Goal: Transaction & Acquisition: Download file/media

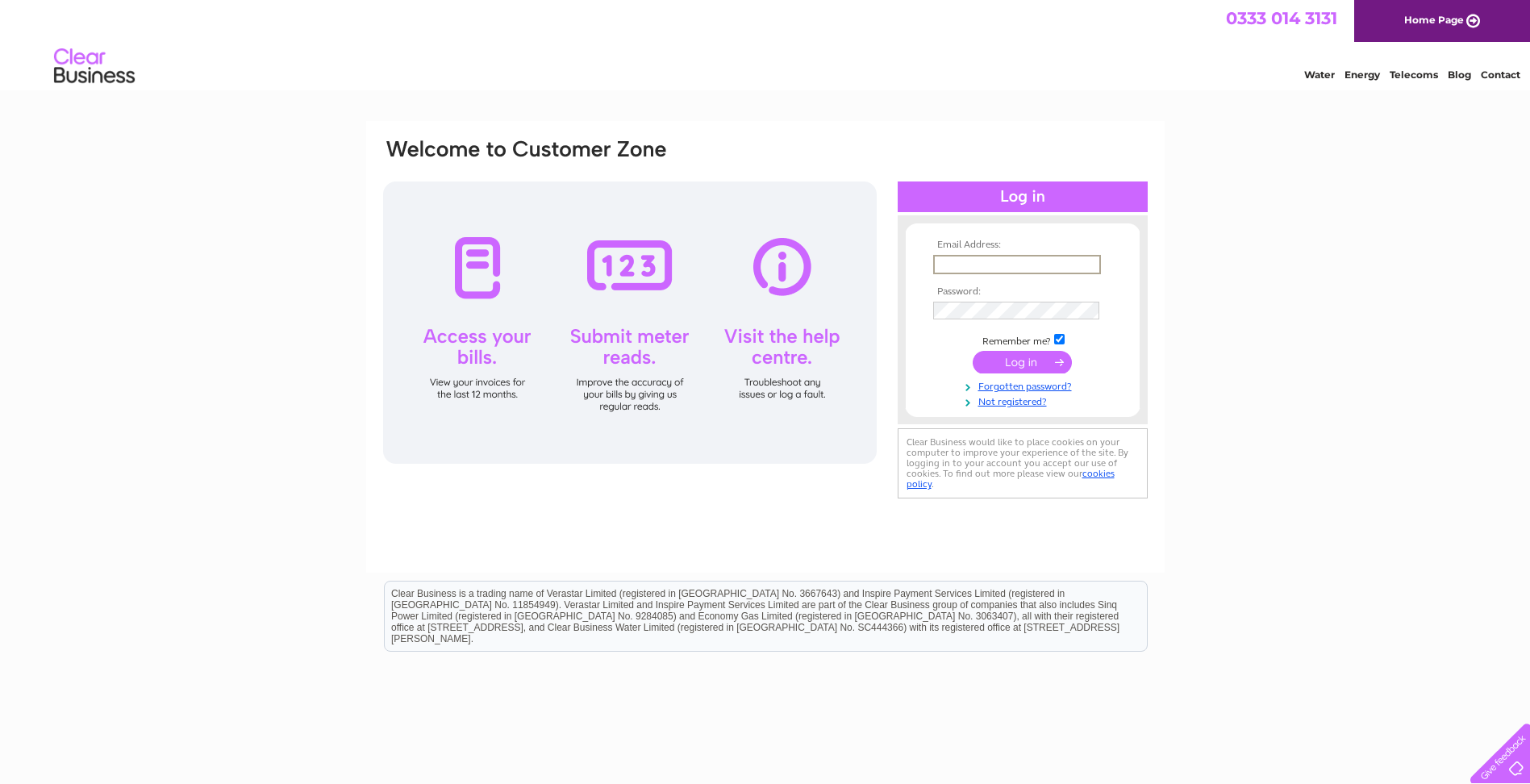
click at [951, 261] on input "text" at bounding box center [1016, 265] width 167 height 19
type input "[EMAIL_ADDRESS][DOMAIN_NAME]"
click at [1031, 362] on input "submit" at bounding box center [1022, 362] width 99 height 23
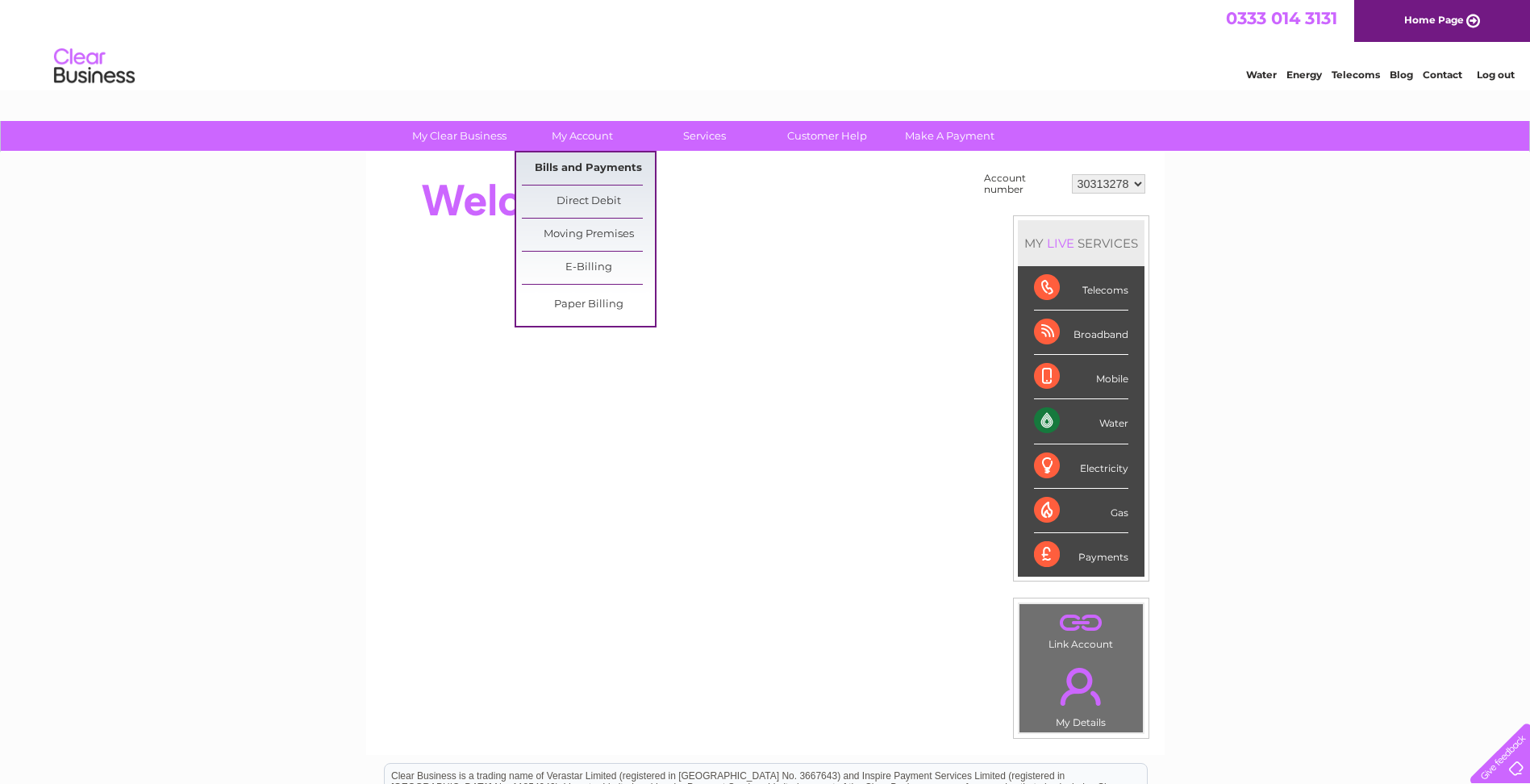
click at [596, 162] on link "Bills and Payments" at bounding box center [588, 169] width 133 height 32
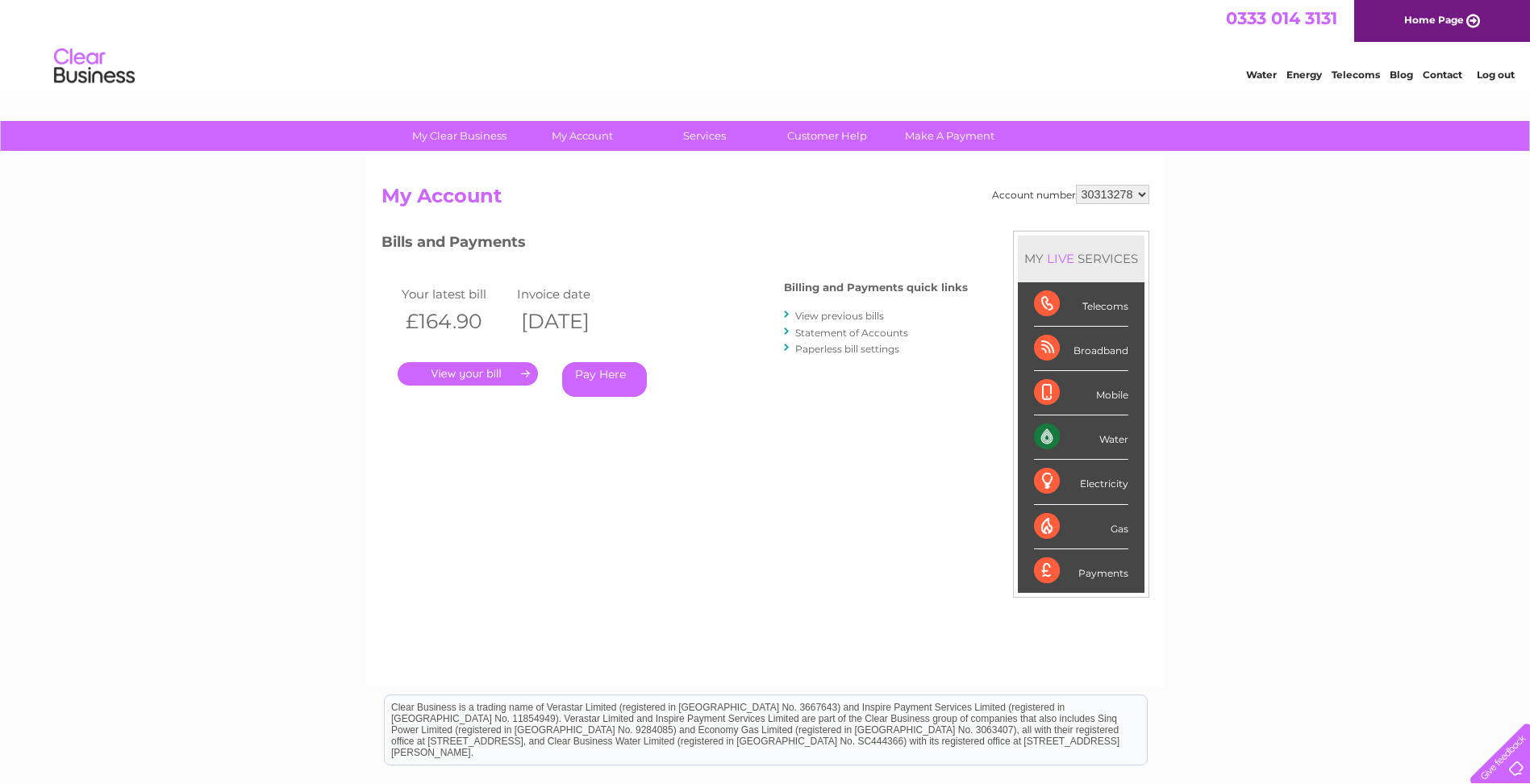
click at [497, 379] on link "." at bounding box center [467, 374] width 141 height 24
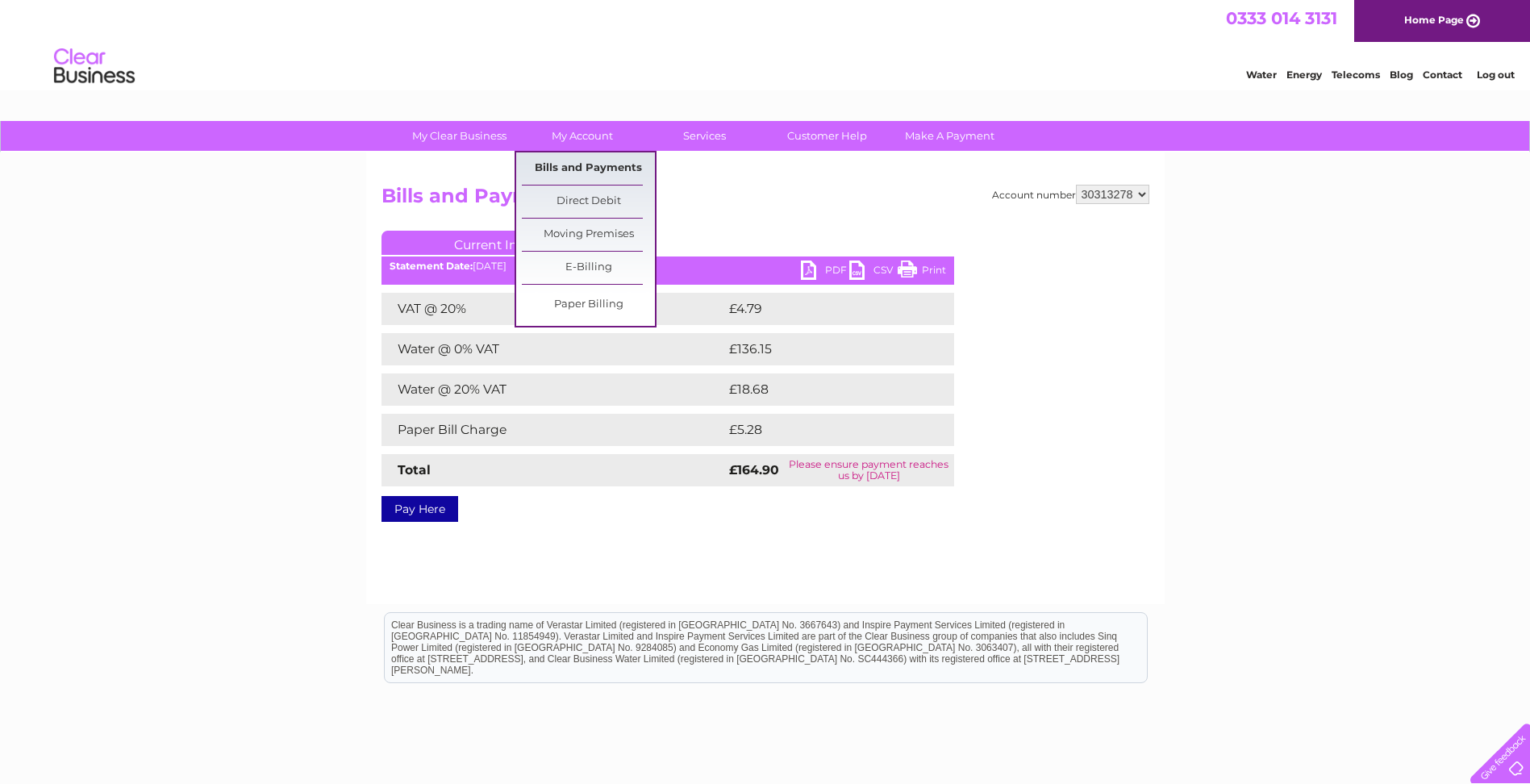
click at [598, 171] on link "Bills and Payments" at bounding box center [588, 169] width 133 height 32
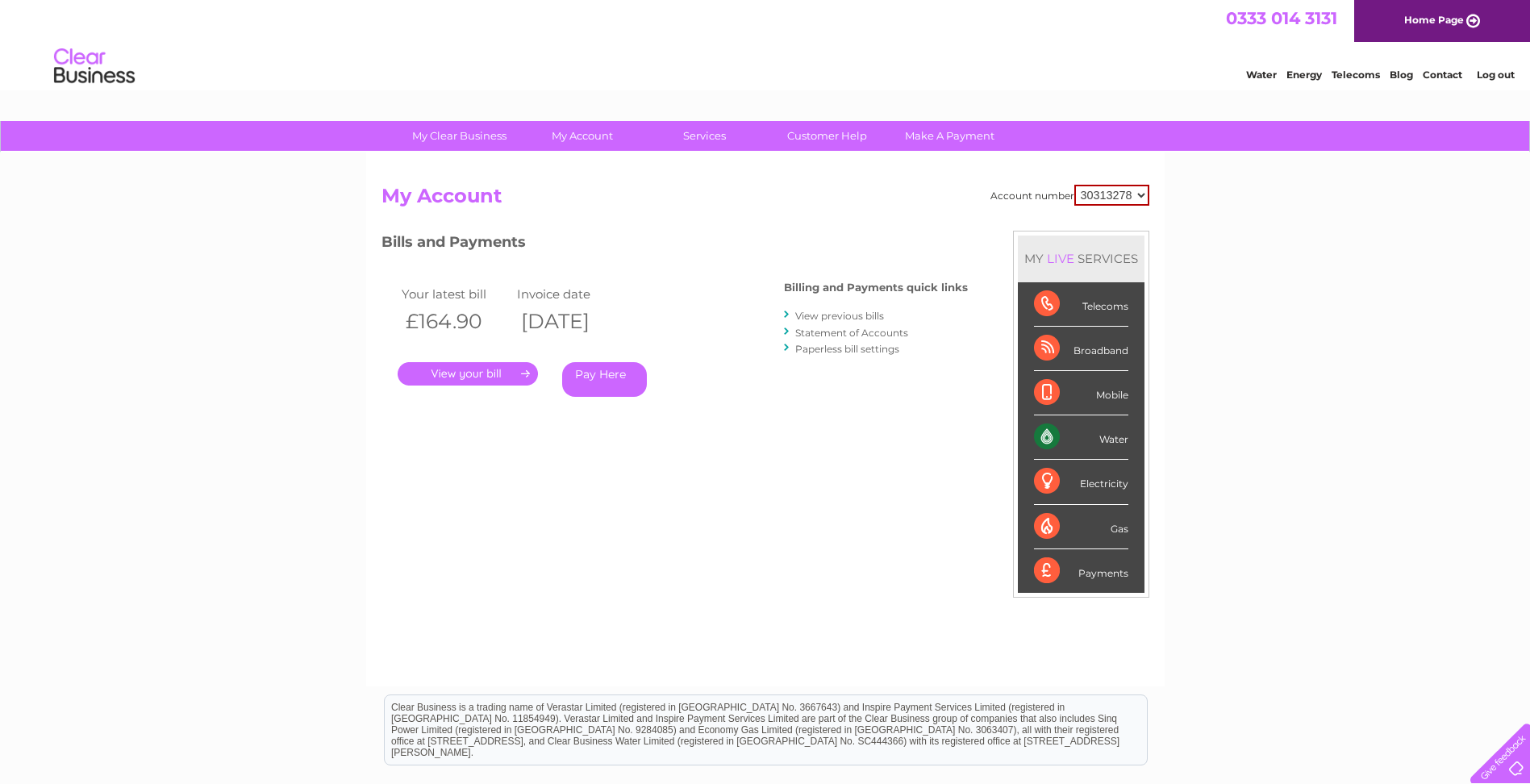
click at [831, 328] on link "Statement of Accounts" at bounding box center [851, 332] width 113 height 12
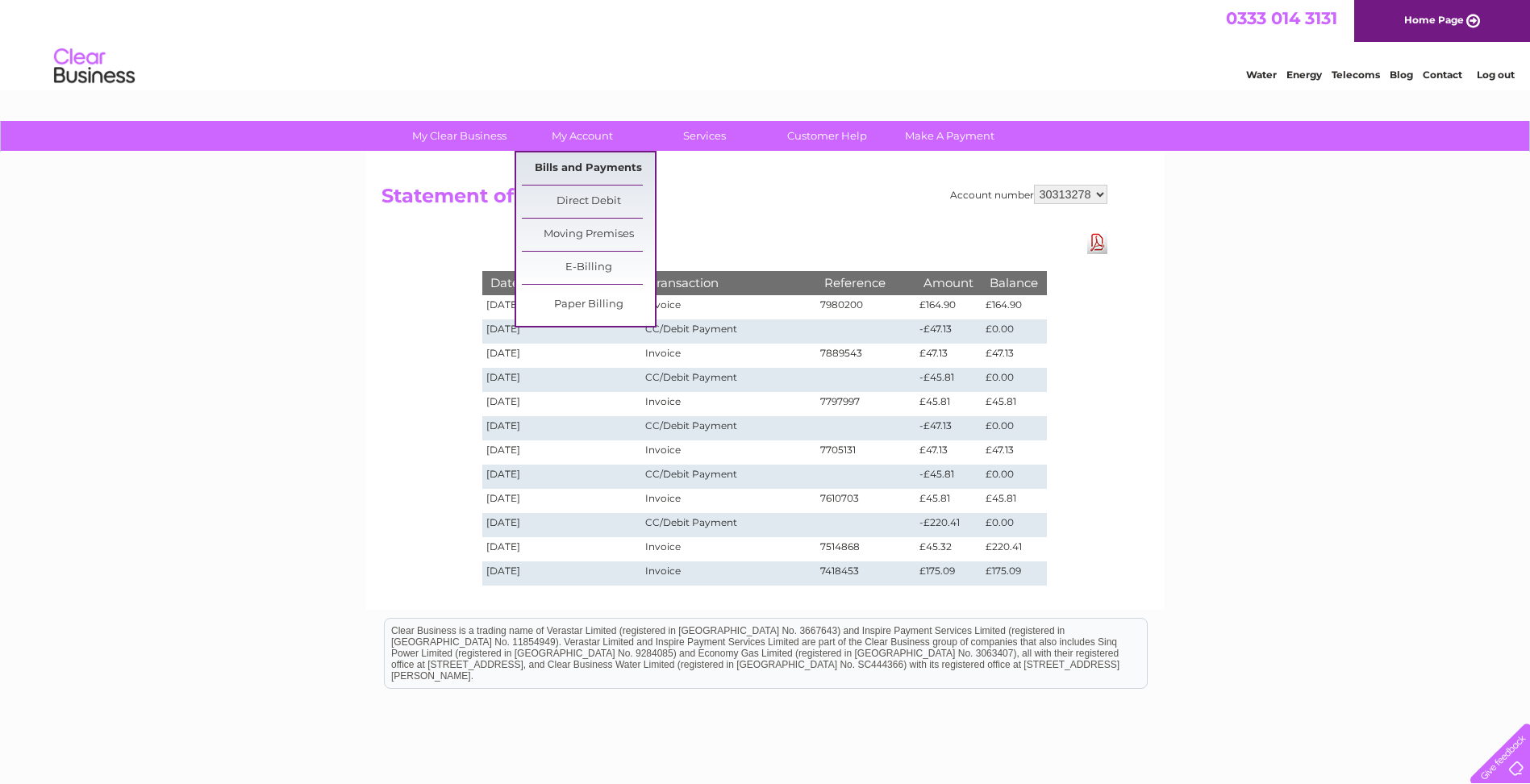
click at [583, 161] on link "Bills and Payments" at bounding box center [588, 169] width 133 height 32
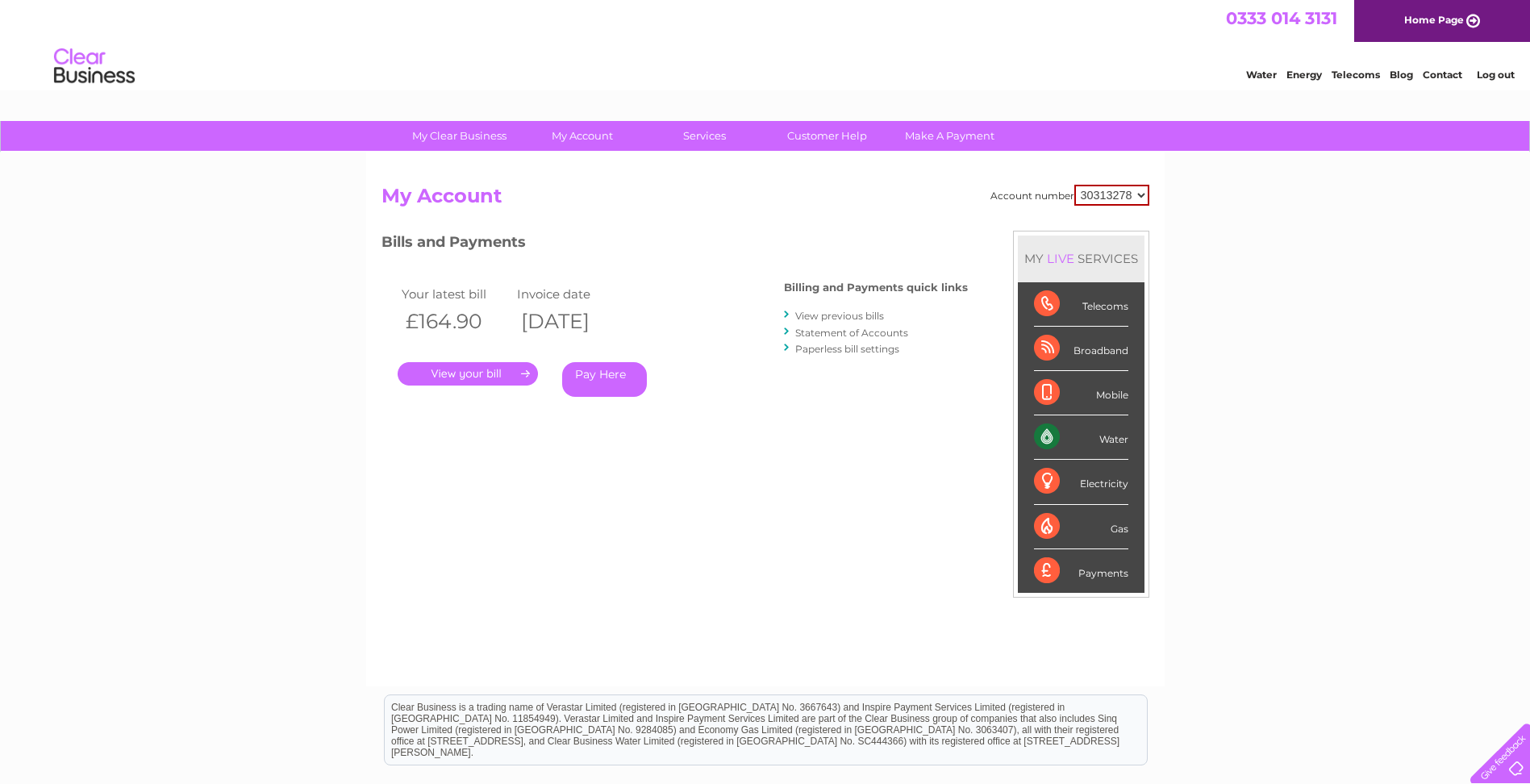
click at [814, 314] on link "View previous bills" at bounding box center [839, 315] width 89 height 12
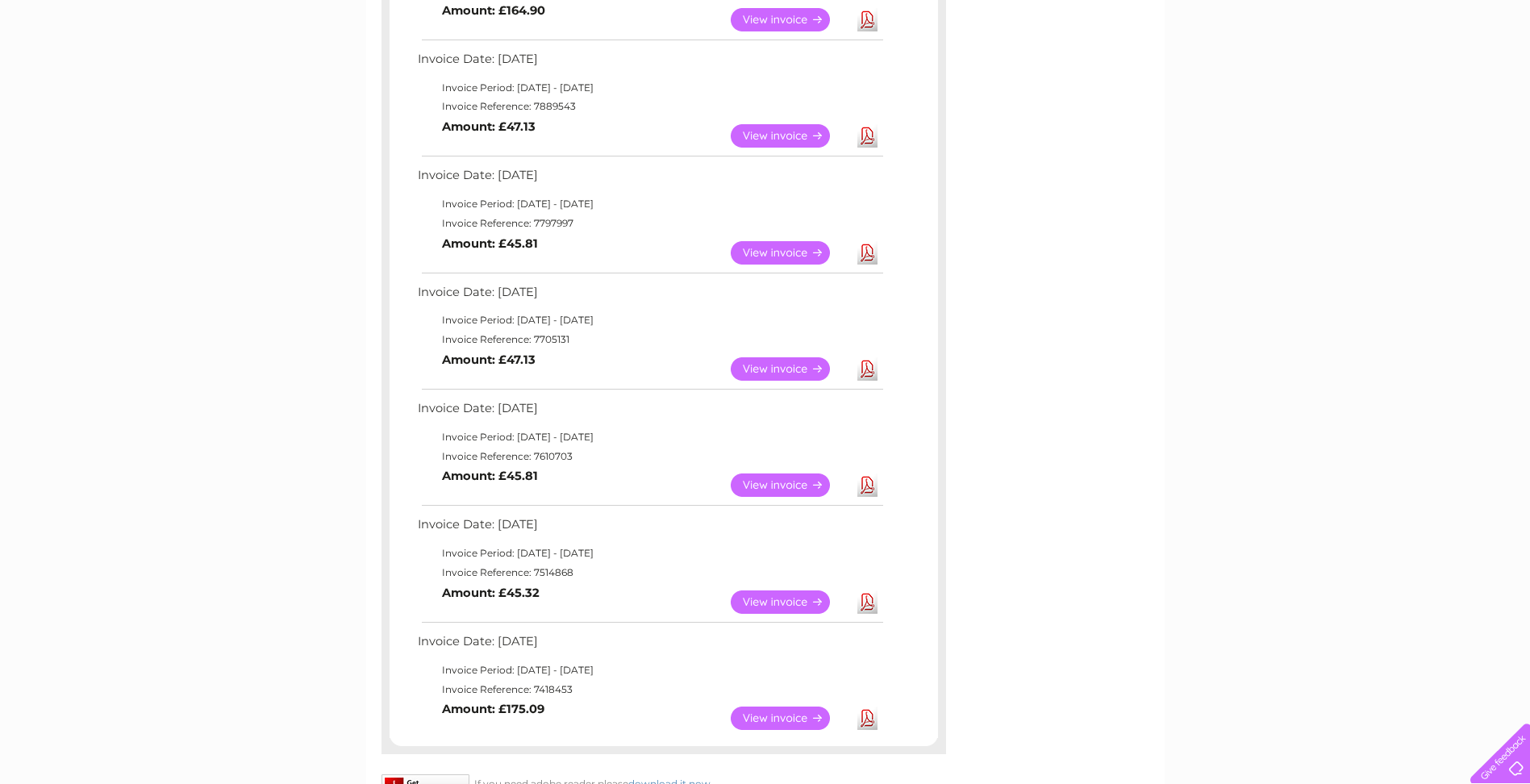
scroll to position [403, 0]
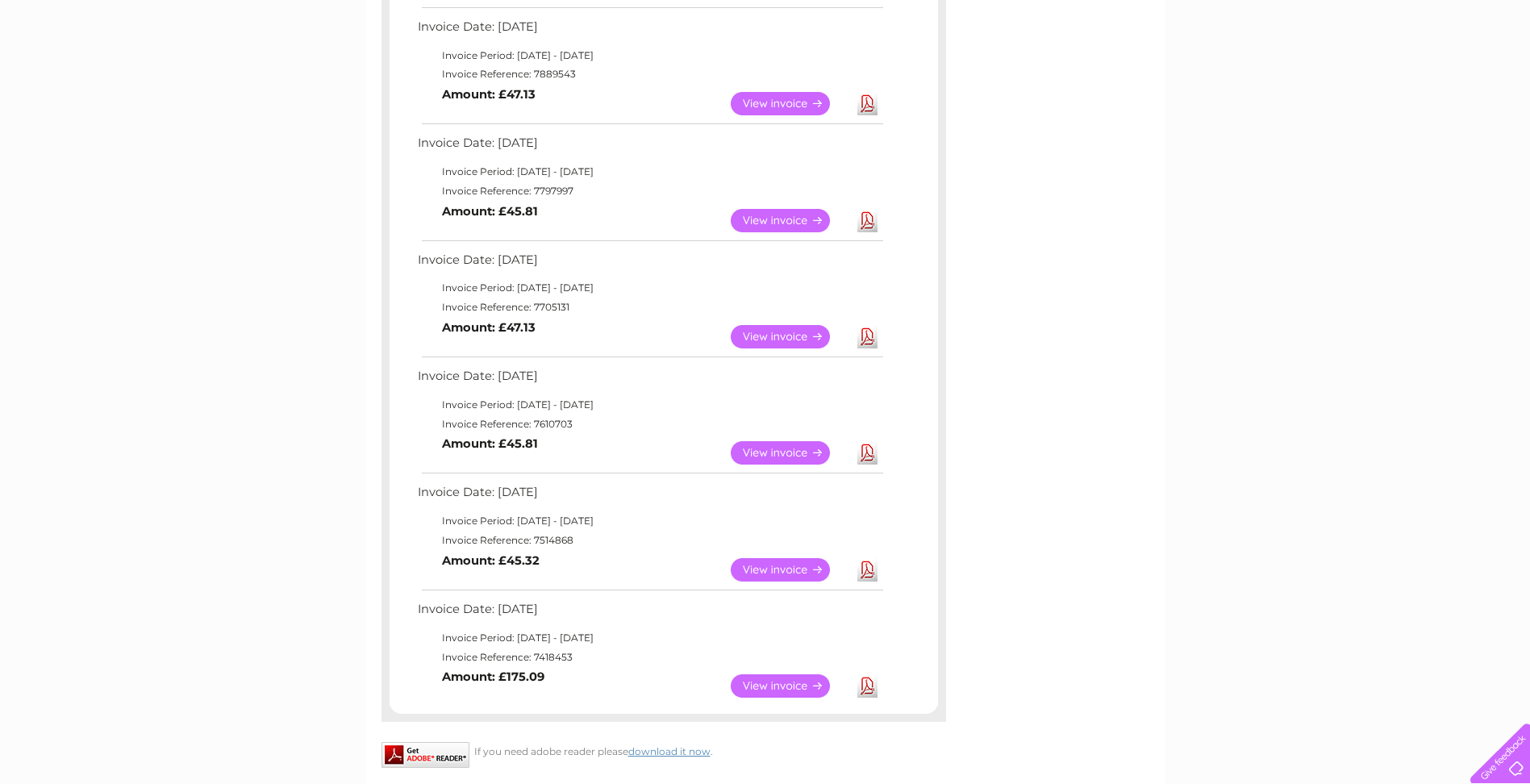
click at [776, 683] on link "View" at bounding box center [790, 686] width 119 height 24
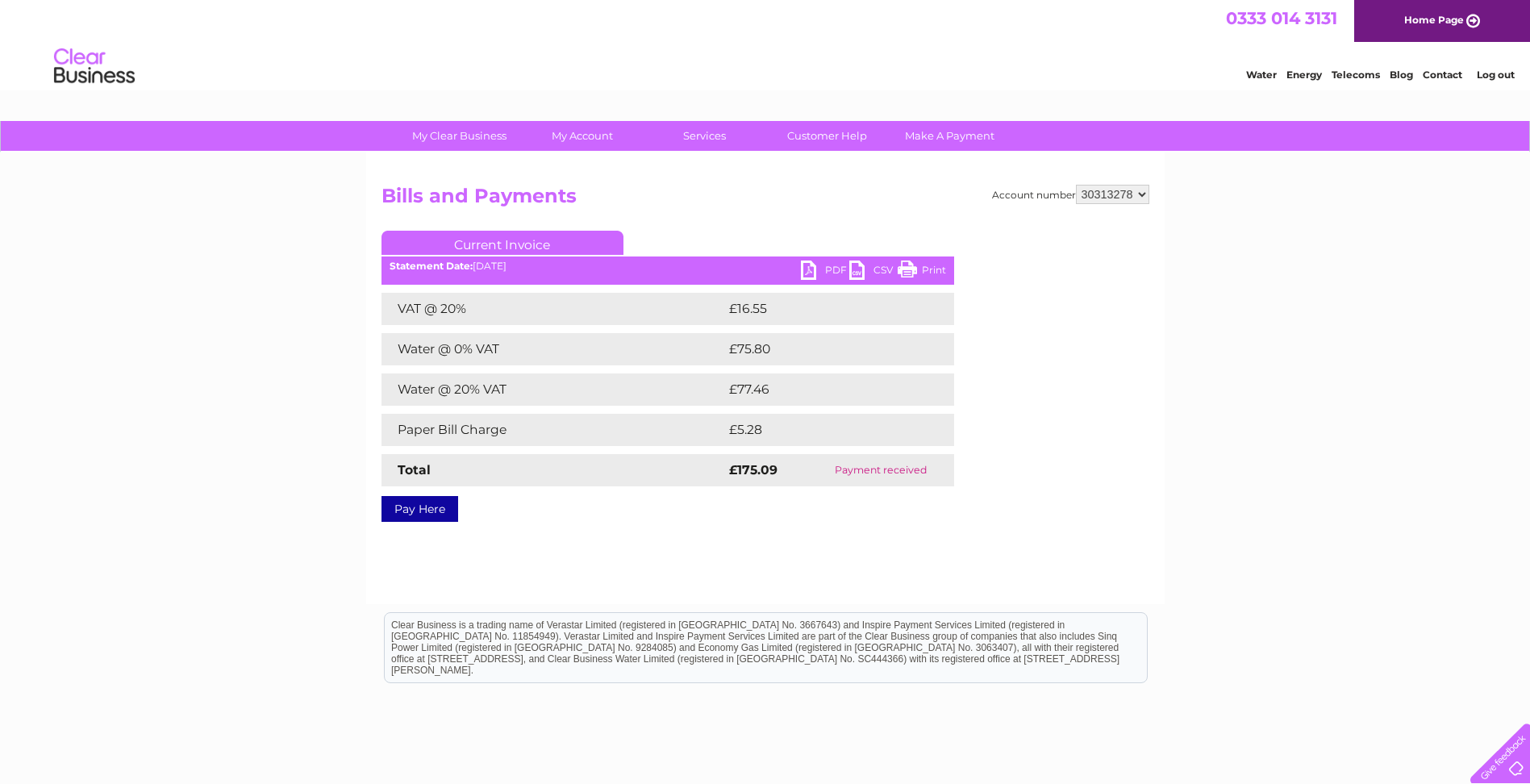
click at [1432, 70] on link "Contact" at bounding box center [1442, 74] width 40 height 12
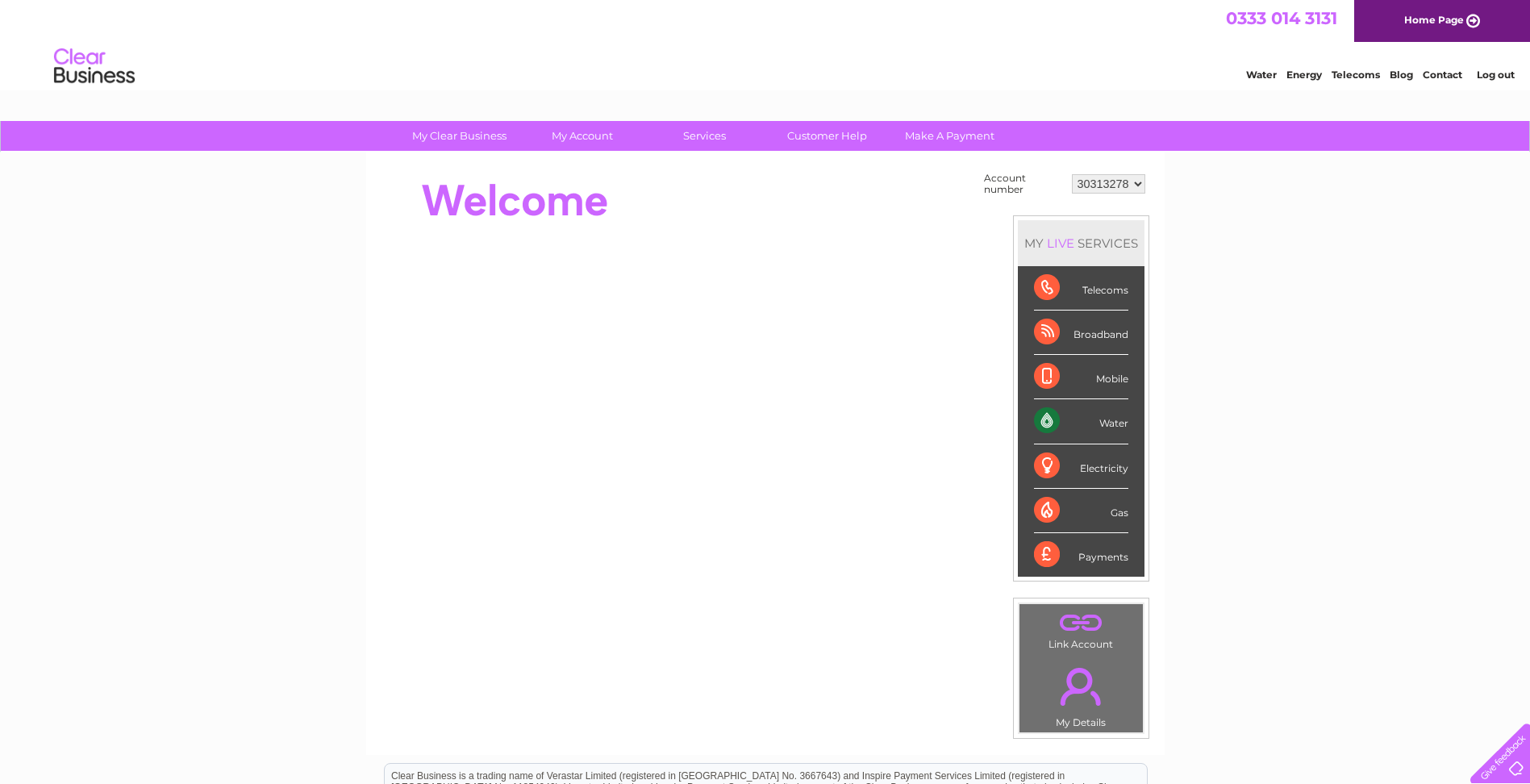
click at [1491, 71] on link "Log out" at bounding box center [1495, 74] width 38 height 12
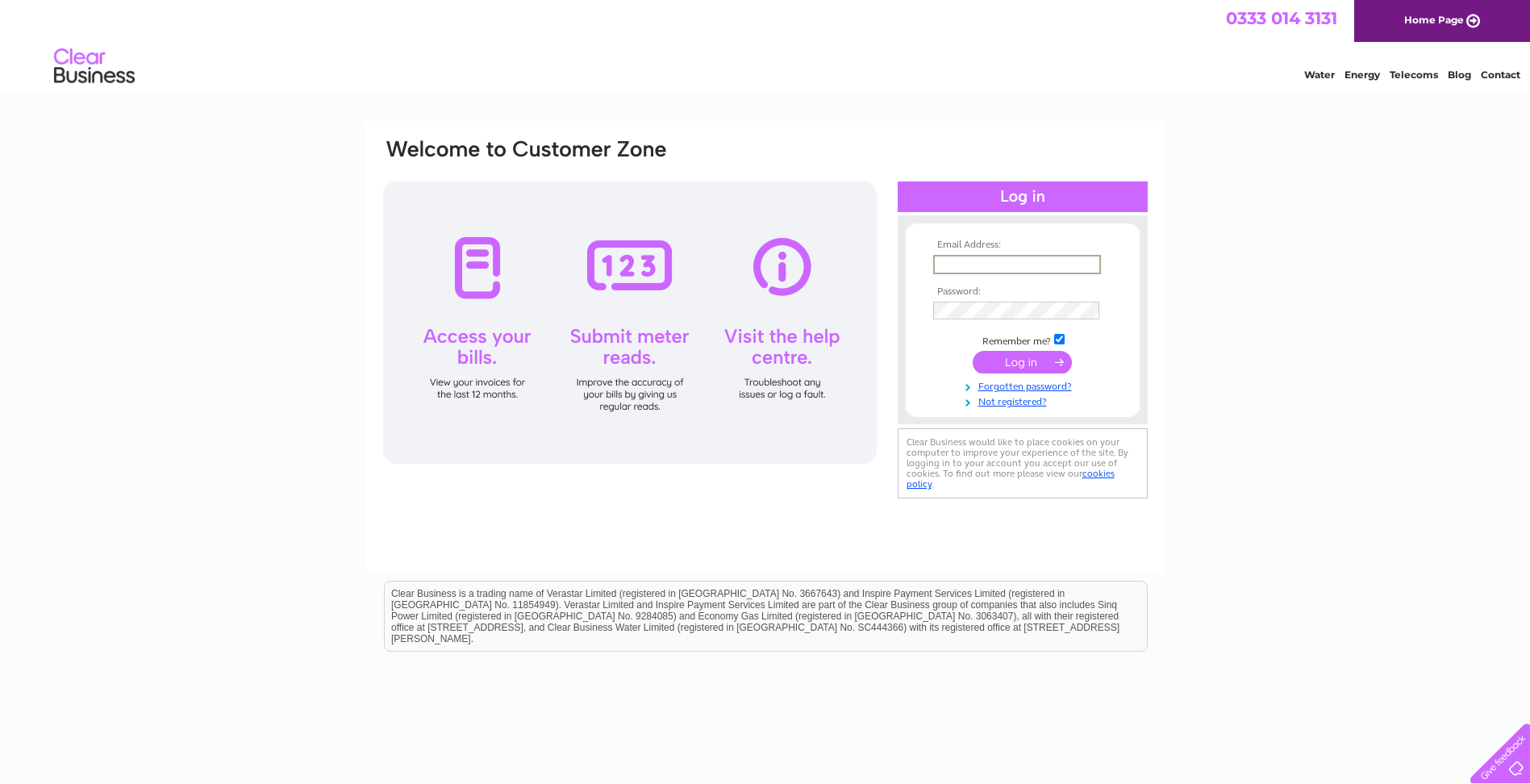
click at [1075, 259] on input "text" at bounding box center [1016, 265] width 167 height 19
type input "[EMAIL_ADDRESS][DOMAIN_NAME]"
click at [973, 351] on input "submit" at bounding box center [1022, 362] width 99 height 23
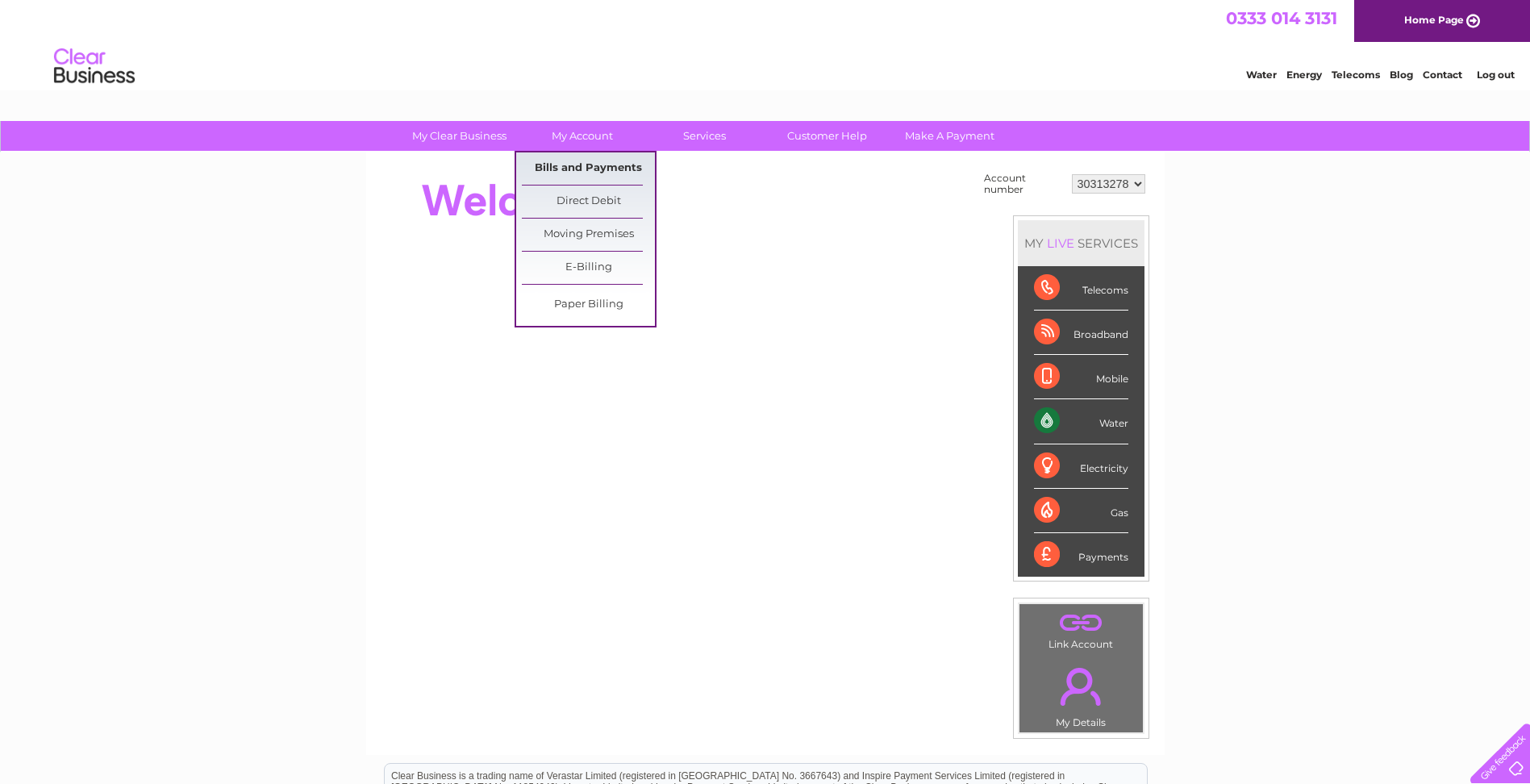
click at [544, 157] on link "Bills and Payments" at bounding box center [588, 169] width 133 height 32
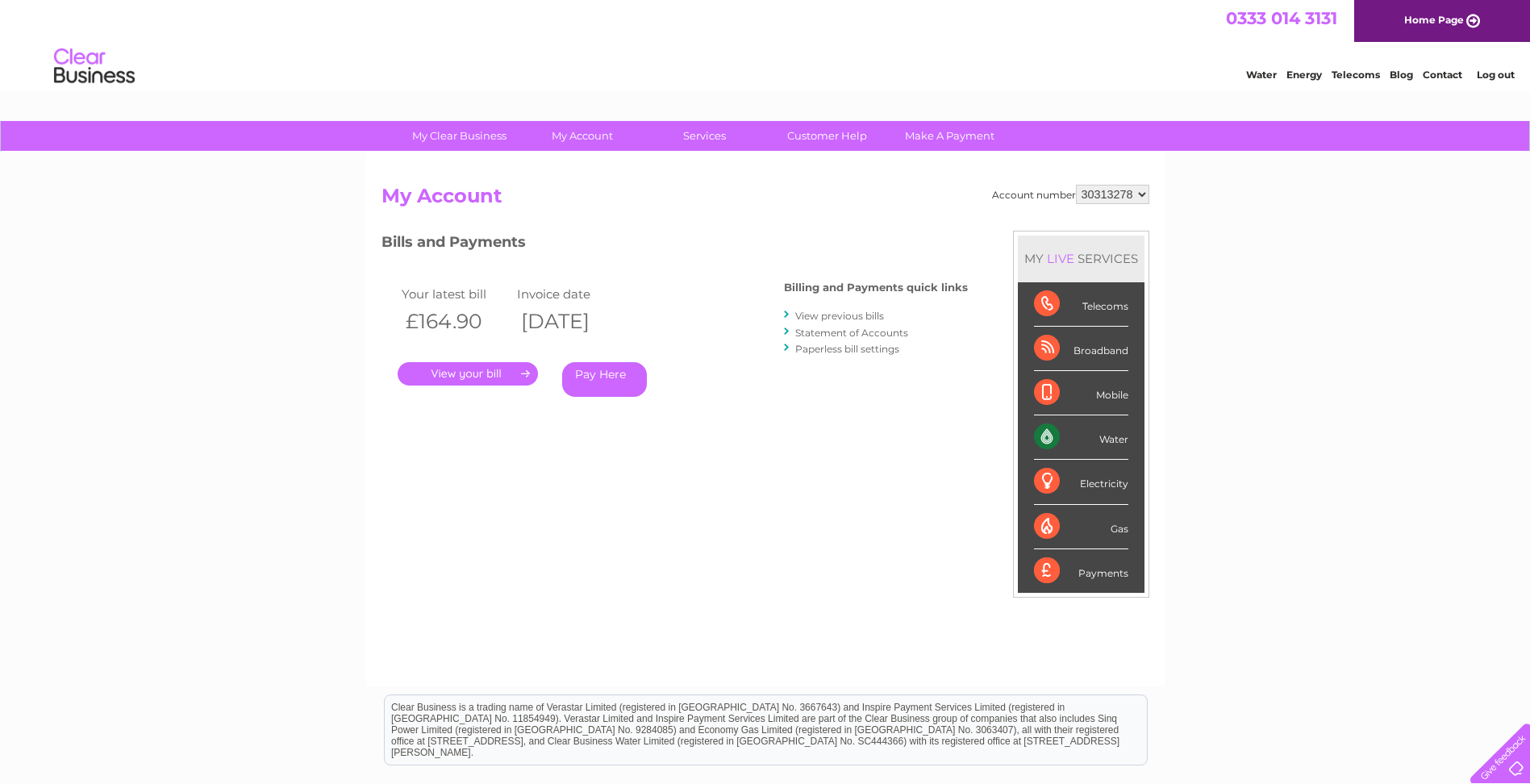
click at [873, 311] on link "View previous bills" at bounding box center [839, 315] width 89 height 12
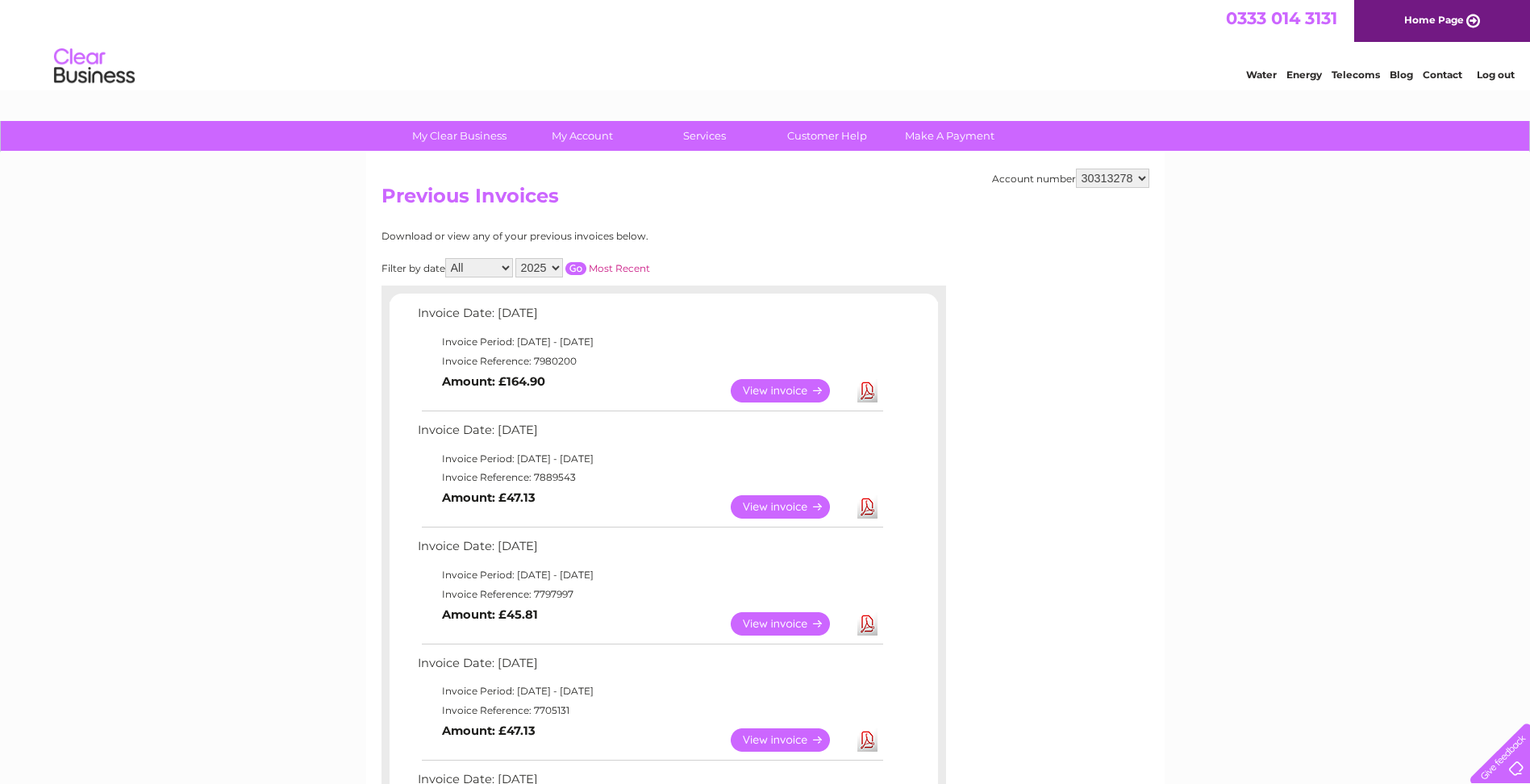
click at [755, 392] on link "View" at bounding box center [790, 390] width 119 height 24
click at [784, 496] on link "View" at bounding box center [790, 506] width 119 height 24
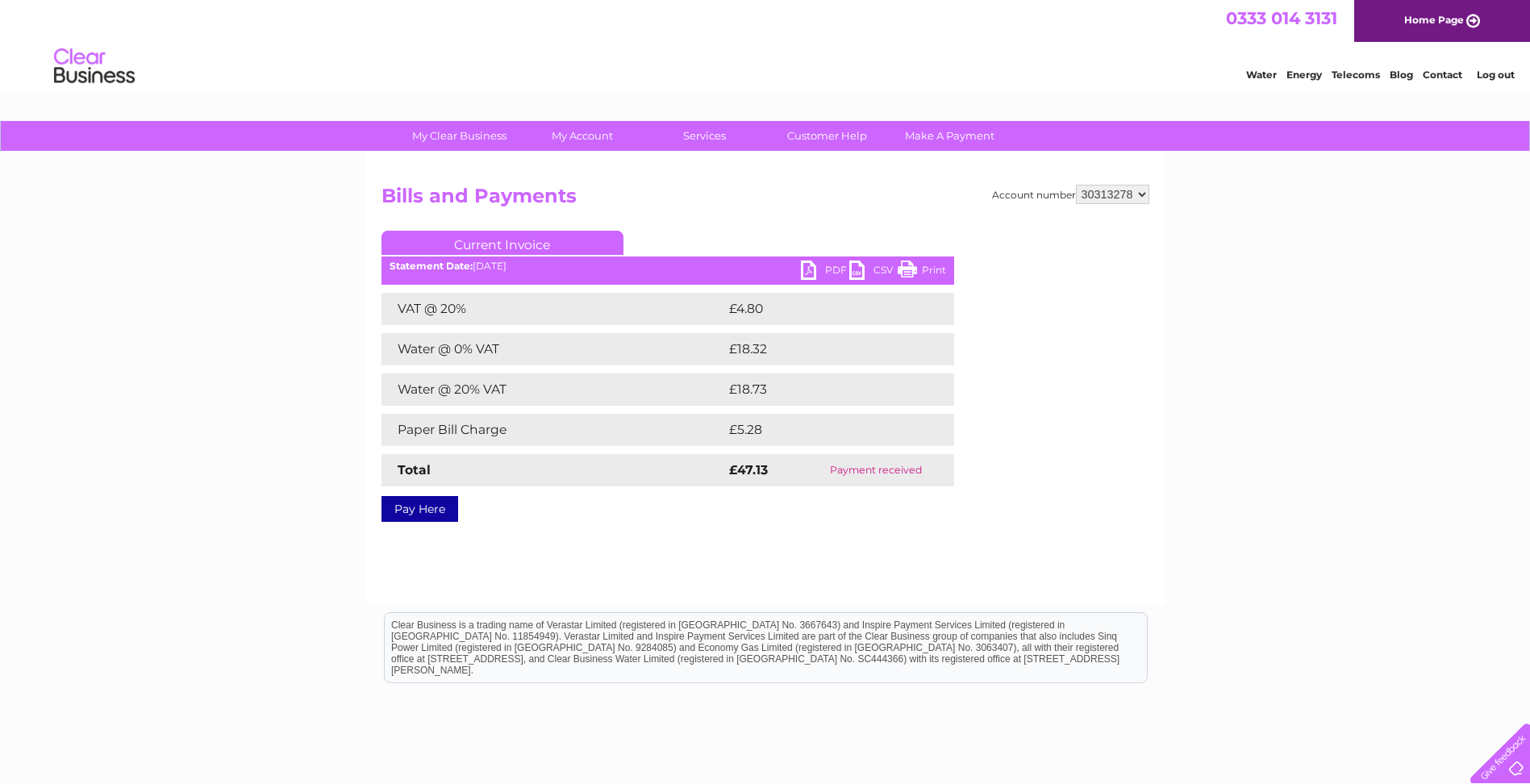
click at [825, 272] on link "PDF" at bounding box center [825, 272] width 49 height 24
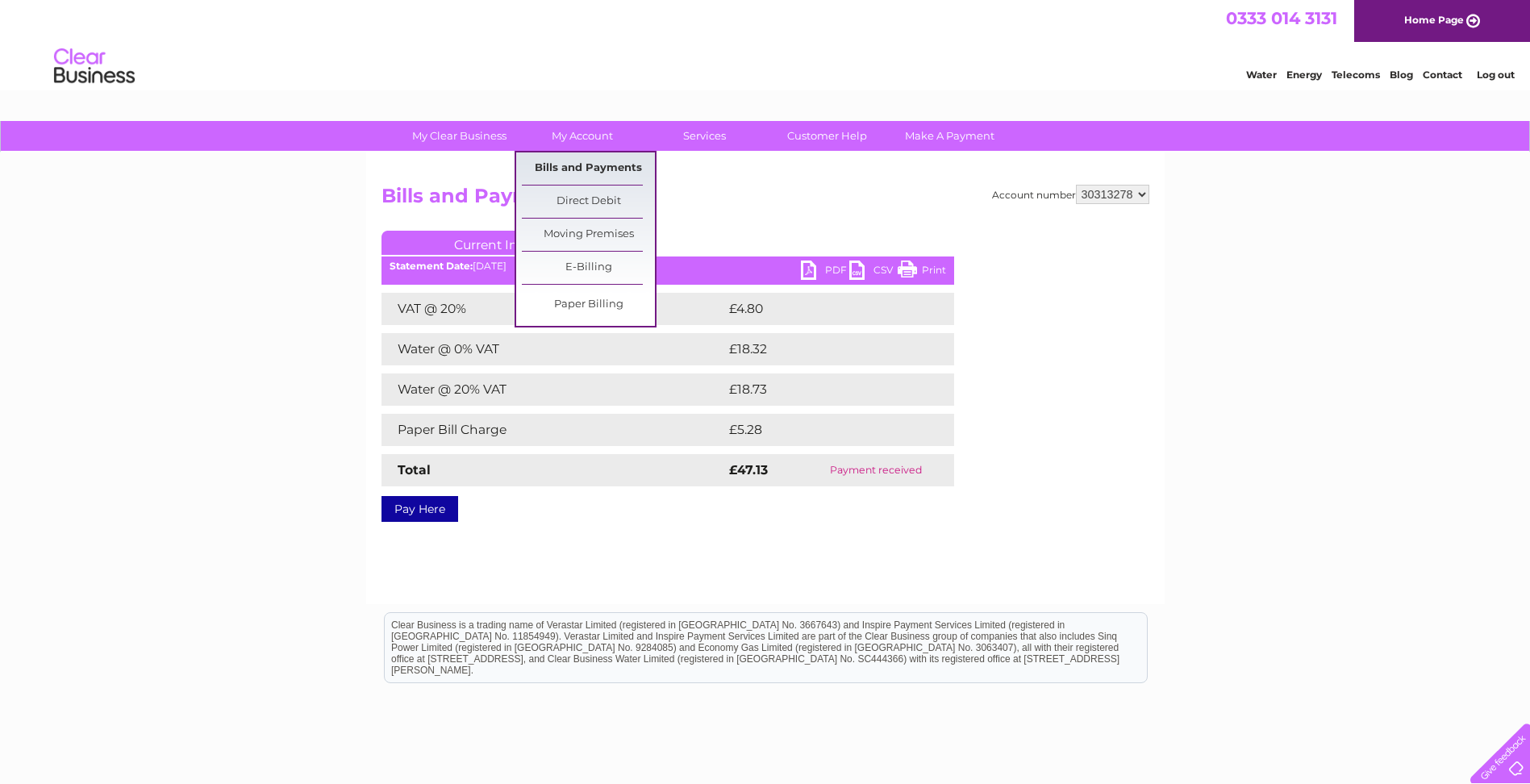
click at [583, 162] on link "Bills and Payments" at bounding box center [588, 169] width 133 height 32
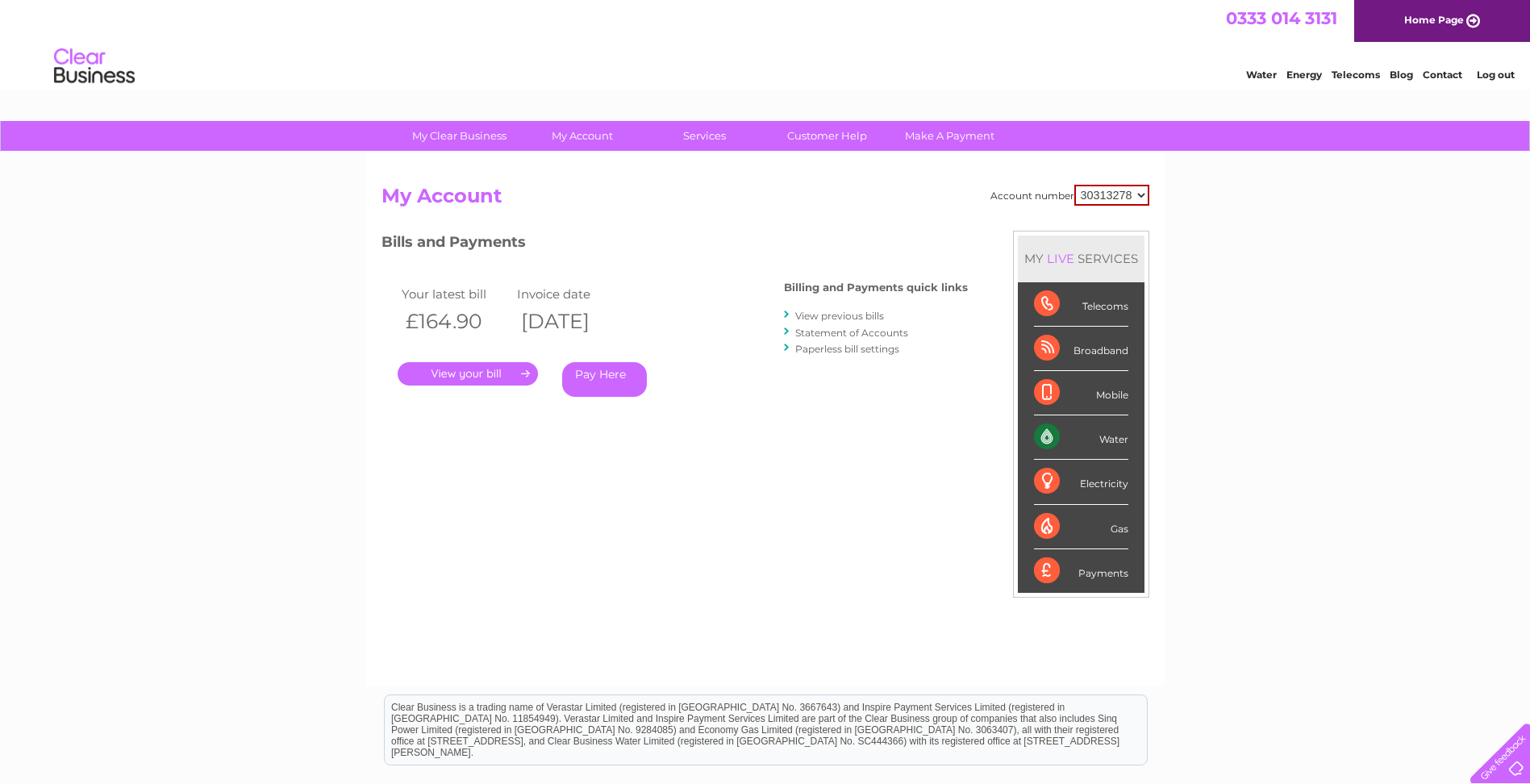
click at [822, 314] on link "View previous bills" at bounding box center [839, 315] width 89 height 12
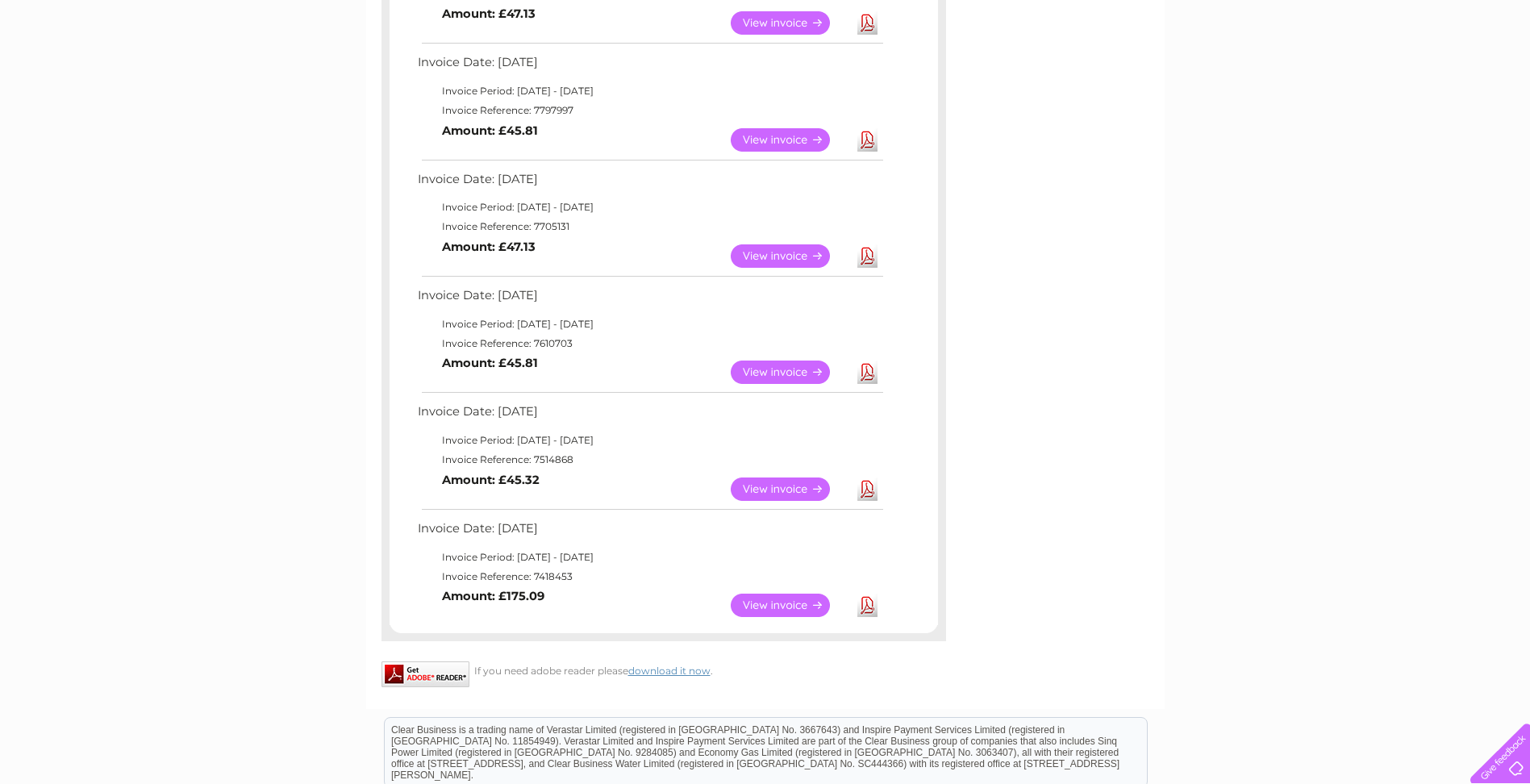
scroll to position [565, 0]
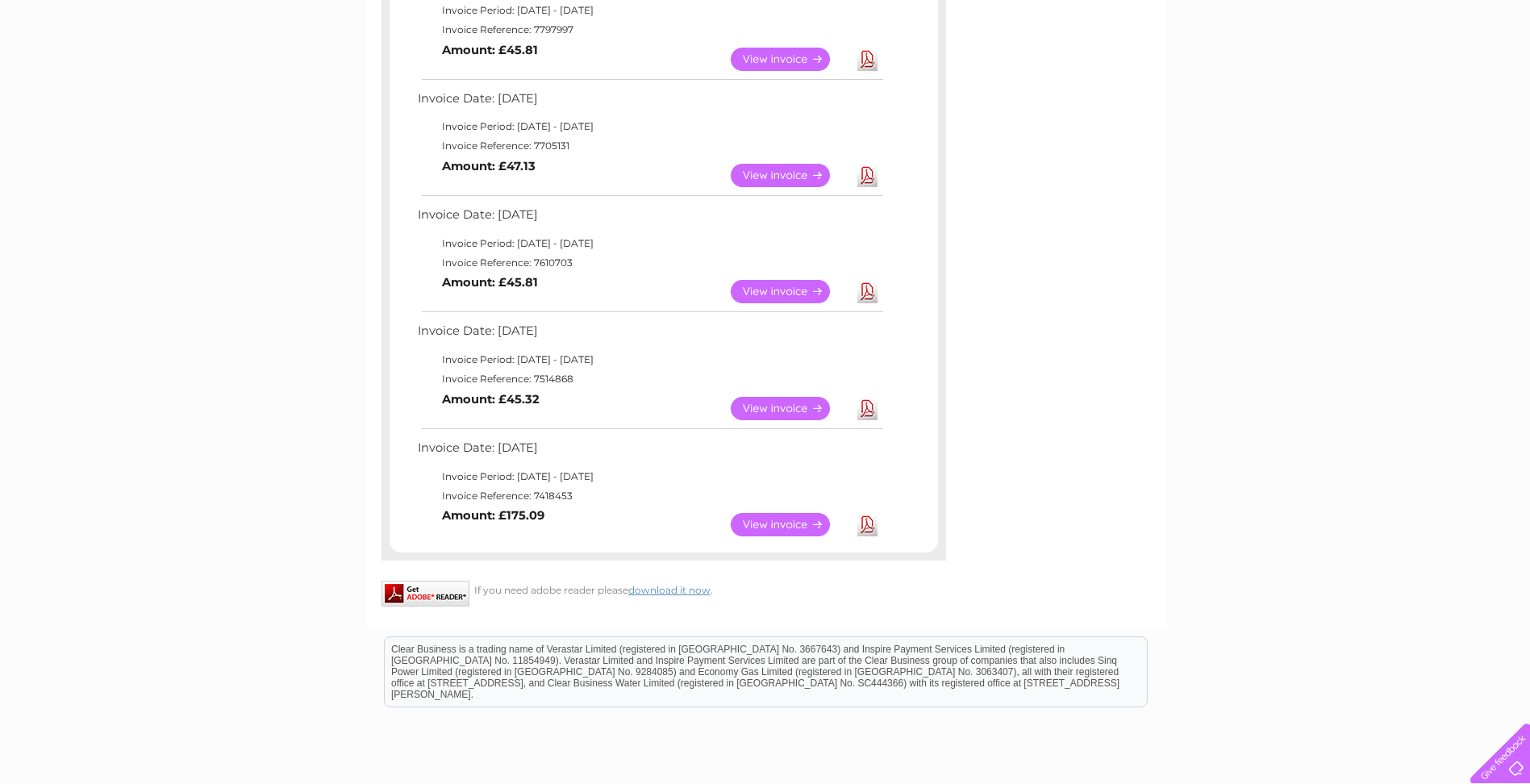
click at [779, 524] on link "View" at bounding box center [790, 524] width 119 height 24
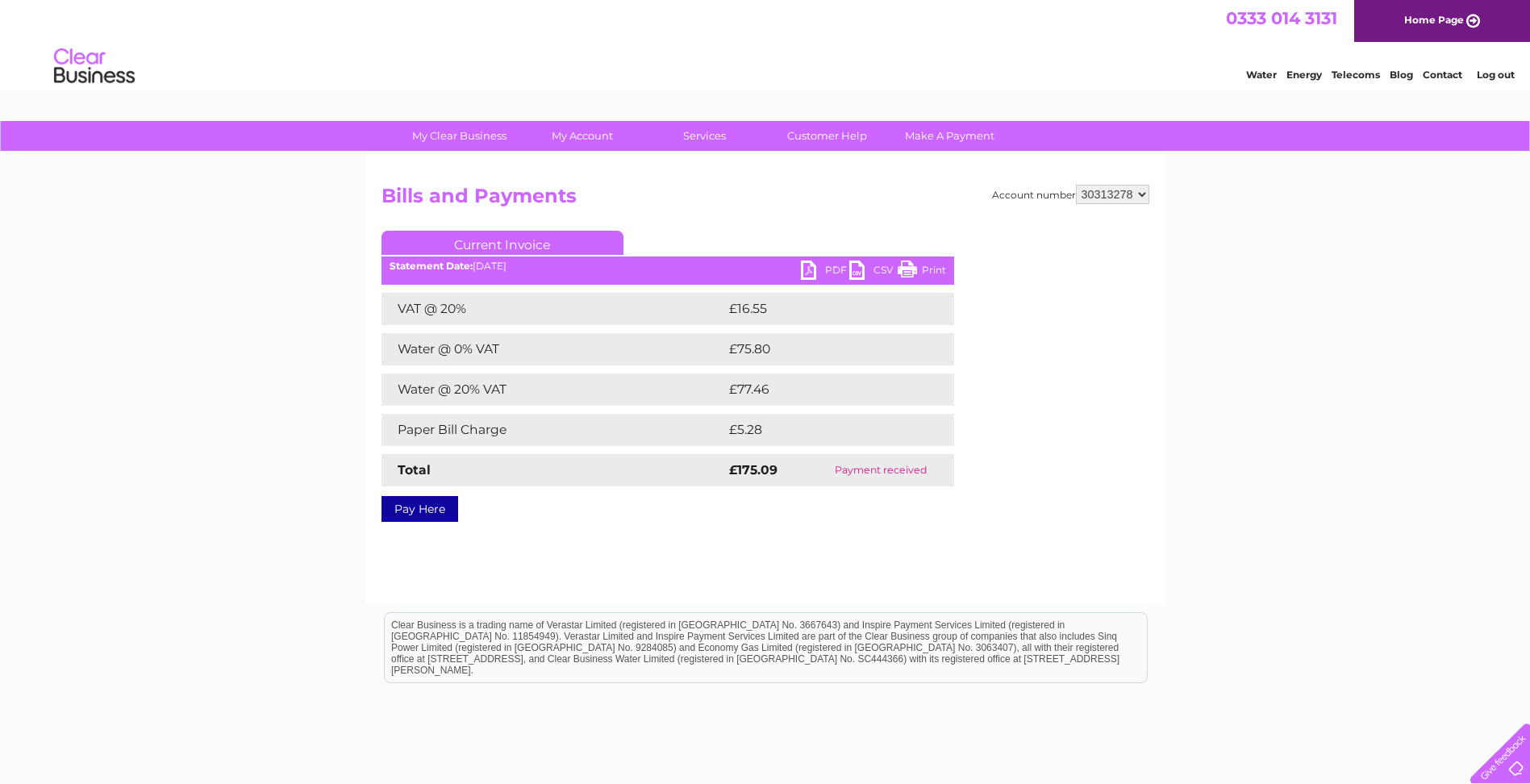
click at [817, 271] on link "PDF" at bounding box center [825, 272] width 49 height 24
